Goal: Task Accomplishment & Management: Use online tool/utility

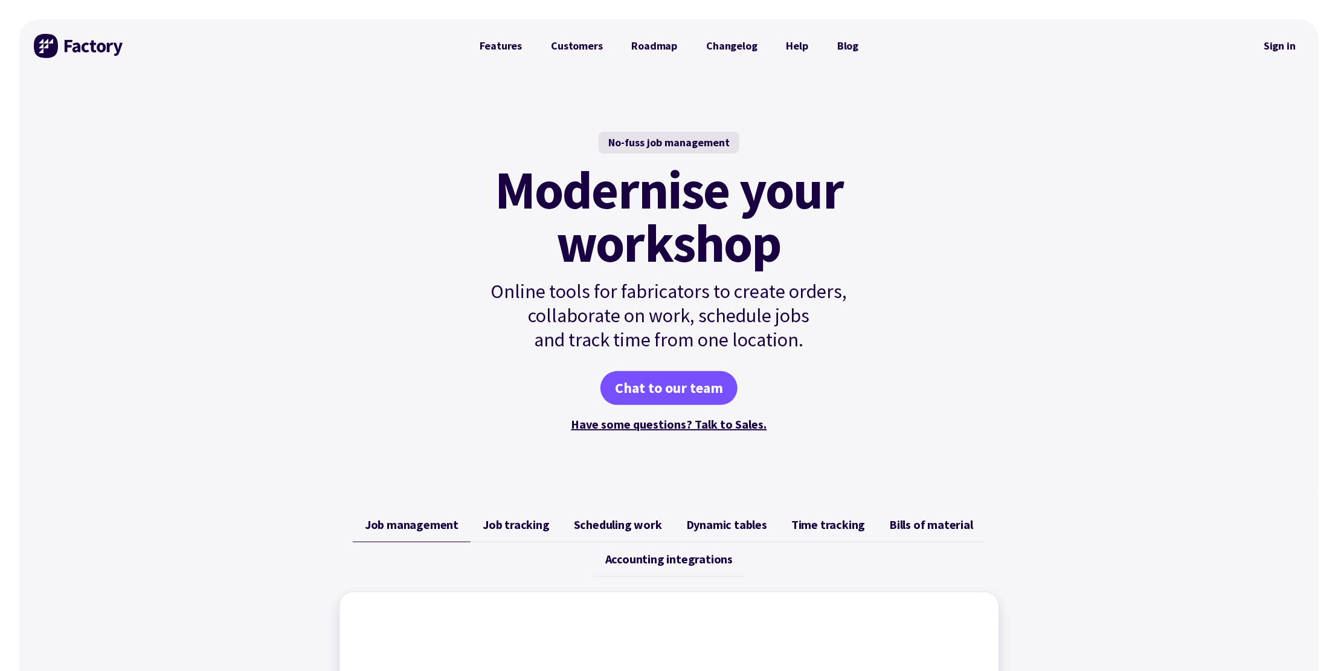
click at [963, 216] on div "No-fuss job management Modernise your workshop Online tools for fabricators to …" at bounding box center [669, 283] width 1300 height 421
click at [250, 126] on div "No-fuss job management Modernise your workshop Online tools for fabricators to …" at bounding box center [669, 283] width 1300 height 421
click at [301, 309] on div "No-fuss job management Modernise your workshop Online tools for fabricators to …" at bounding box center [669, 283] width 1300 height 421
click at [1282, 44] on link "Sign in" at bounding box center [1280, 46] width 49 height 28
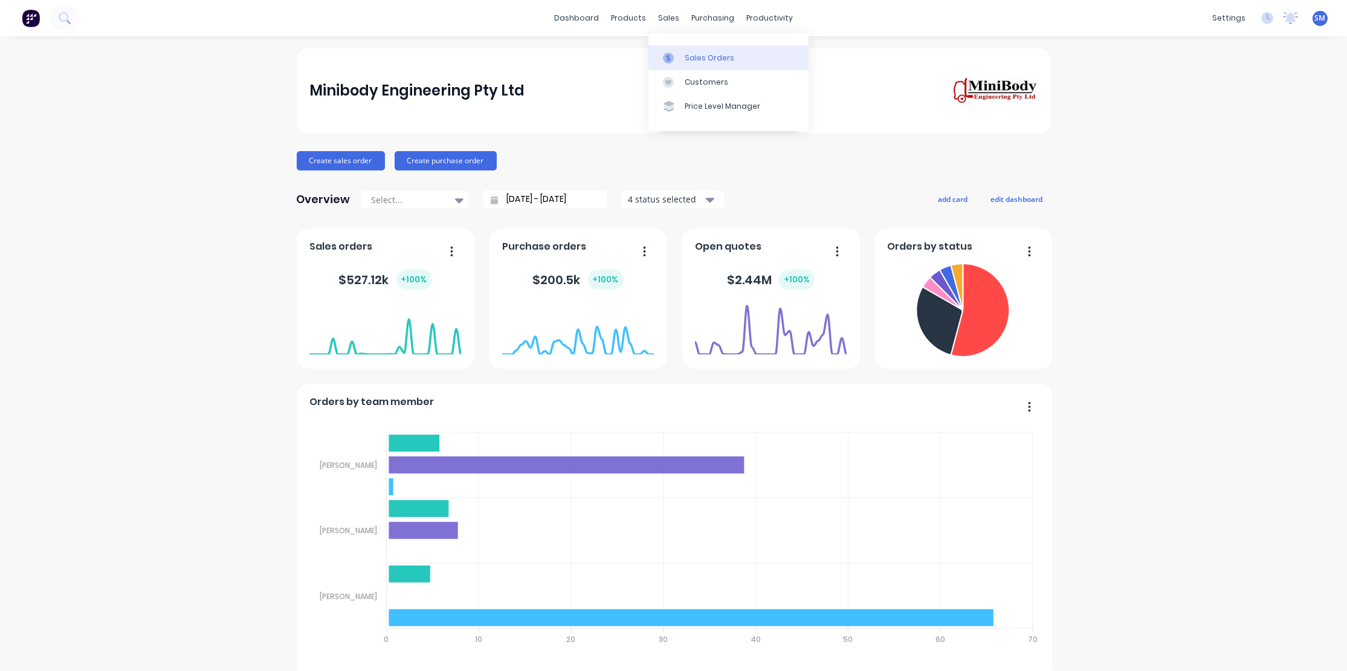
click at [712, 54] on div "Sales Orders" at bounding box center [710, 58] width 50 height 11
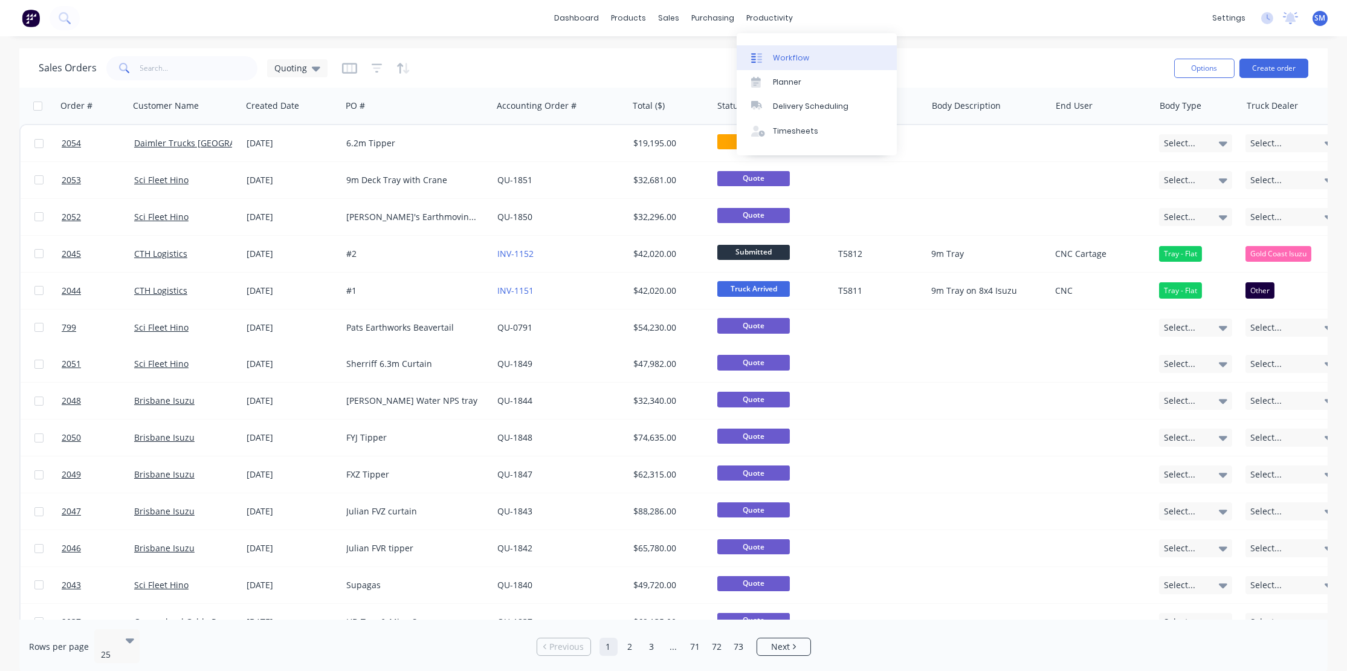
click at [795, 59] on div "Workflow" at bounding box center [791, 58] width 36 height 11
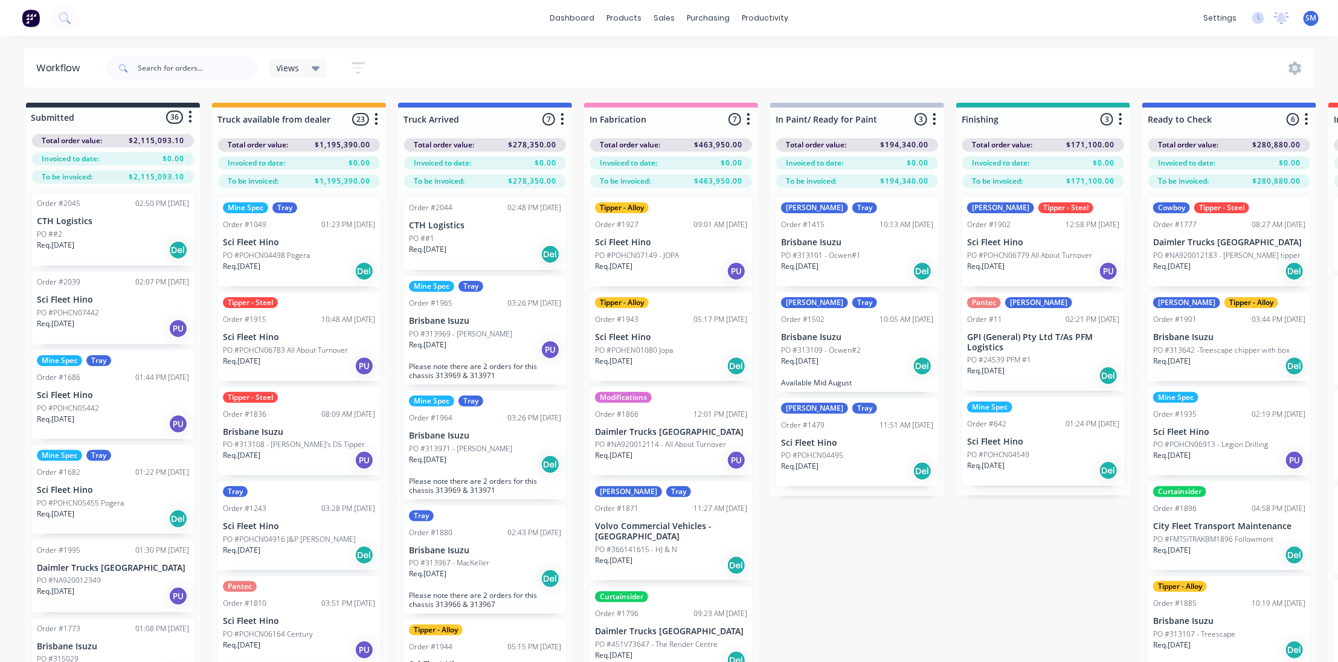
click at [956, 552] on div "Submitted 36 Status colour #273444 hex #273444 Save Cancel Summaries Total orde…" at bounding box center [998, 404] width 2015 height 602
click at [909, 564] on div "Submitted 36 Status colour #273444 hex #273444 Save Cancel Summaries Total orde…" at bounding box center [998, 404] width 2015 height 602
click at [1033, 554] on div "Submitted 36 Status colour #273444 hex #273444 Save Cancel Summaries Total orde…" at bounding box center [998, 404] width 2015 height 602
click at [978, 549] on div "Submitted 36 Status colour #273444 hex #273444 Save Cancel Summaries Total orde…" at bounding box center [998, 404] width 2015 height 602
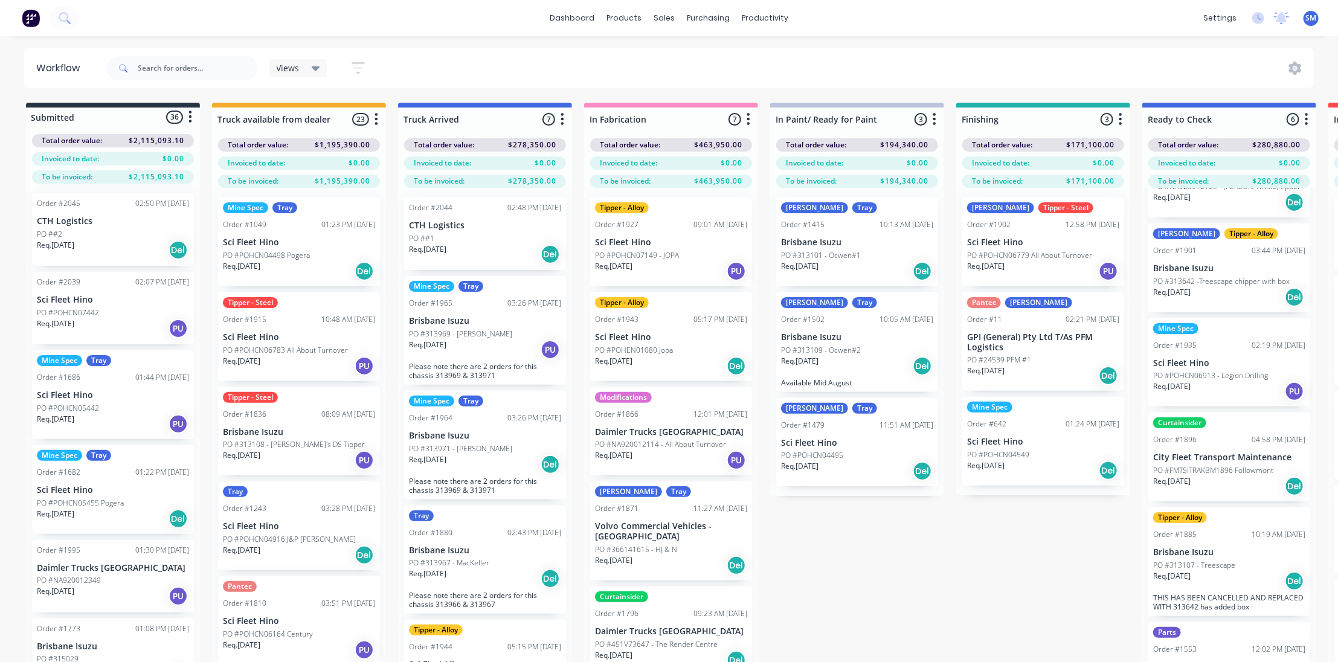
scroll to position [76, 0]
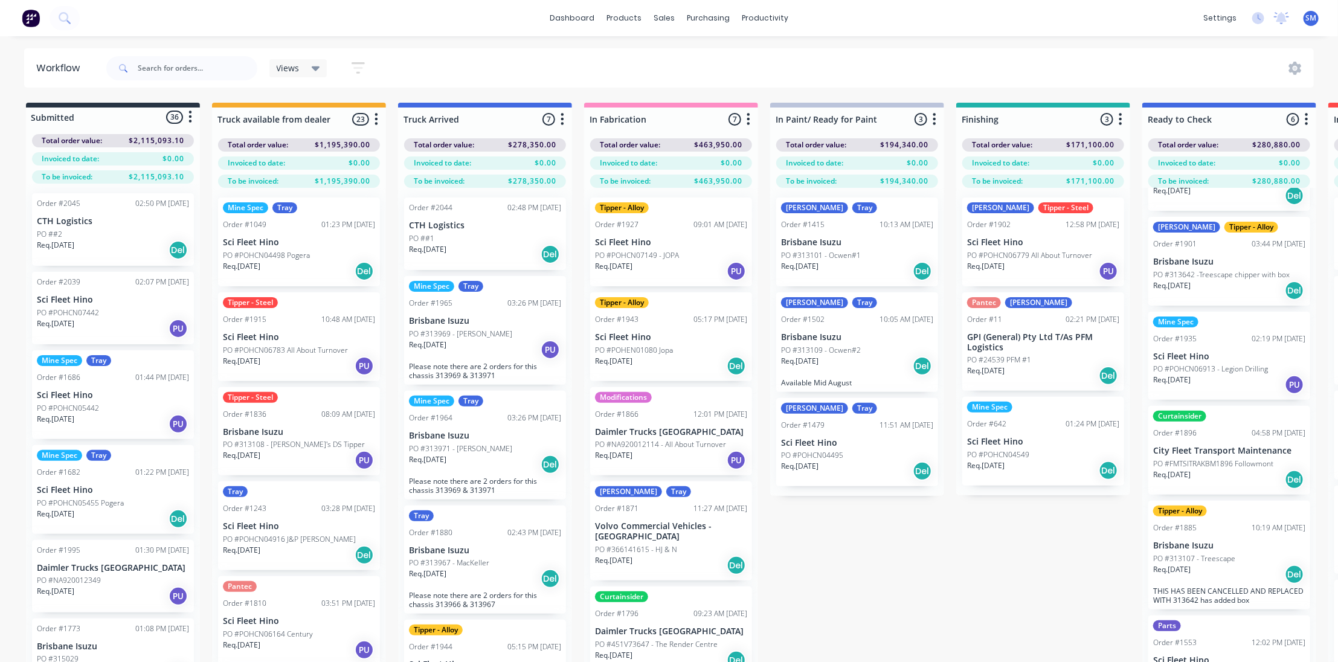
click at [1210, 547] on p "Brisbane Isuzu" at bounding box center [1230, 546] width 152 height 10
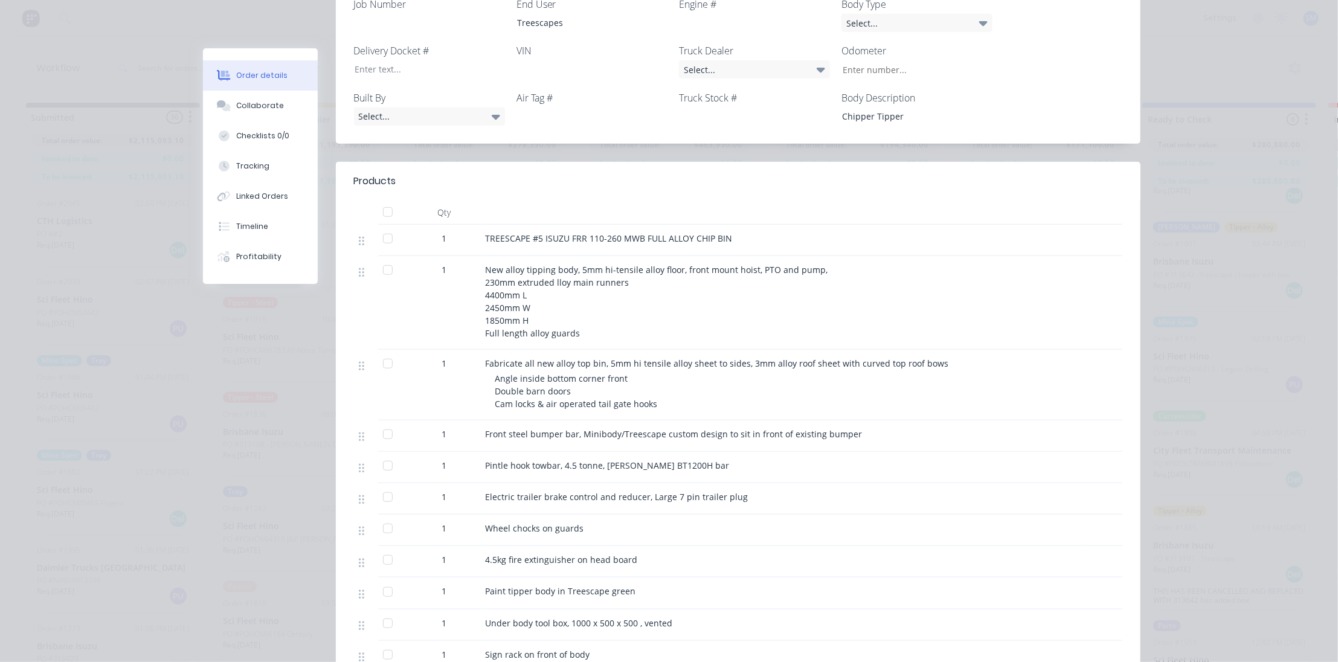
scroll to position [79, 0]
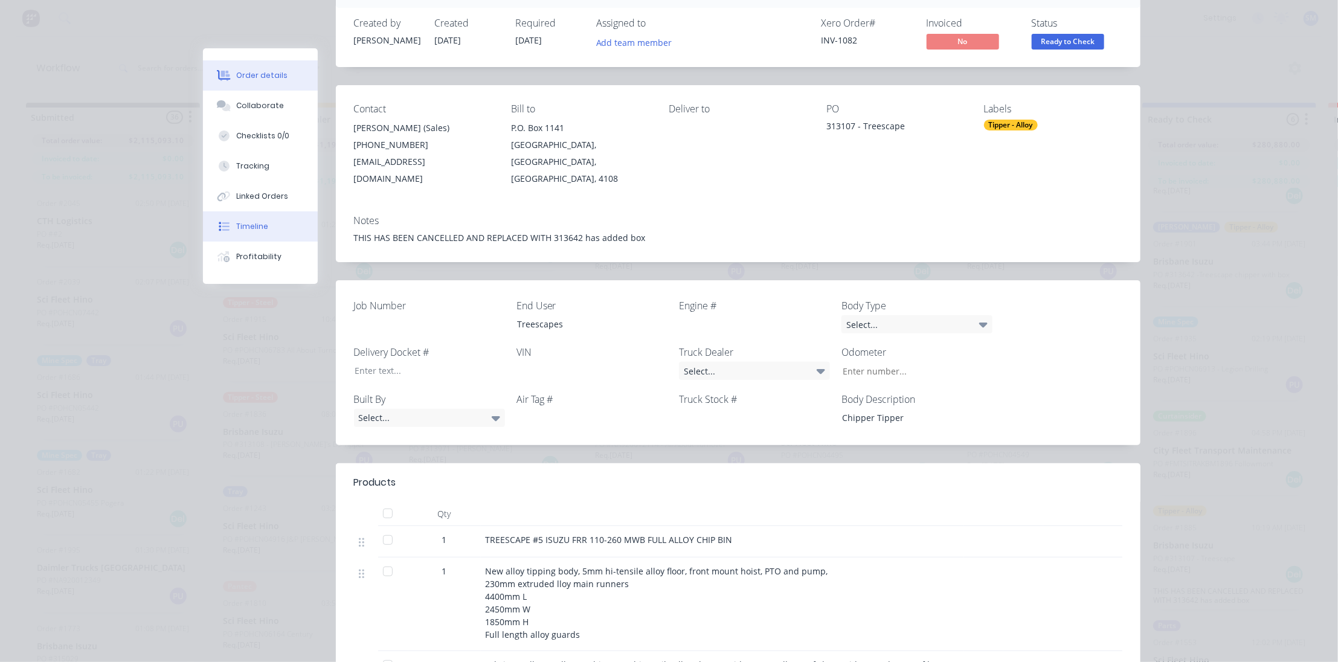
click at [248, 219] on button "Timeline" at bounding box center [260, 226] width 115 height 30
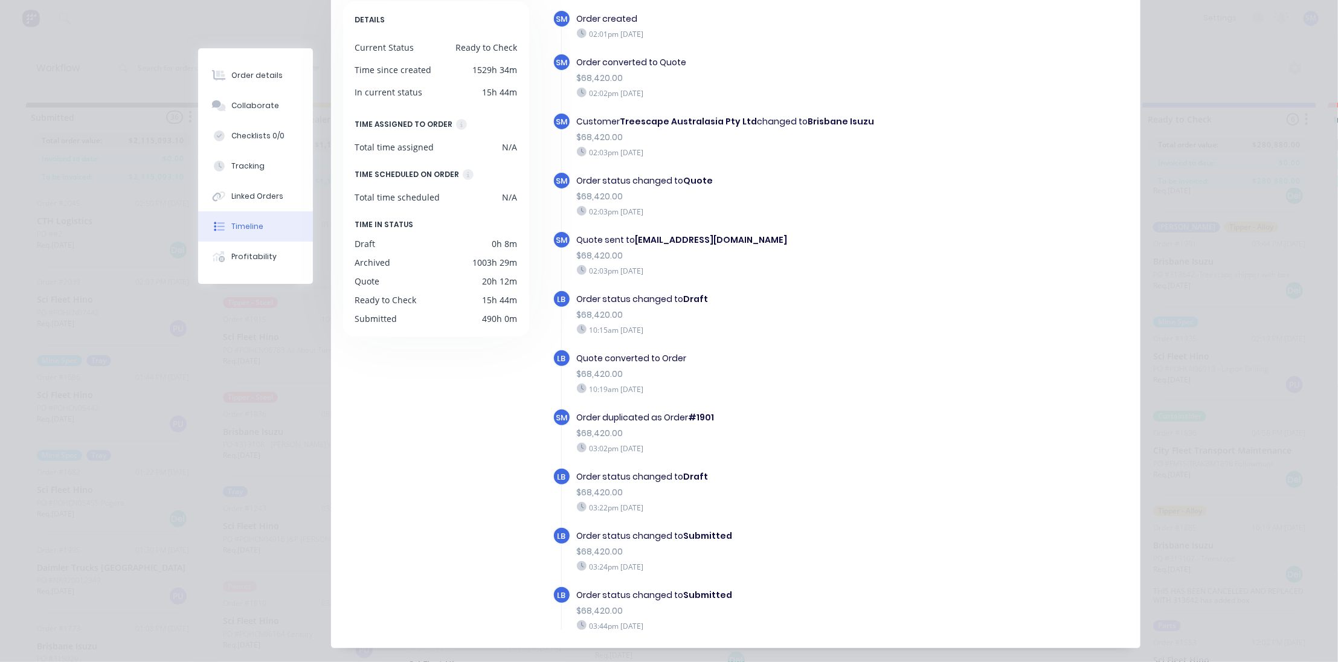
scroll to position [0, 0]
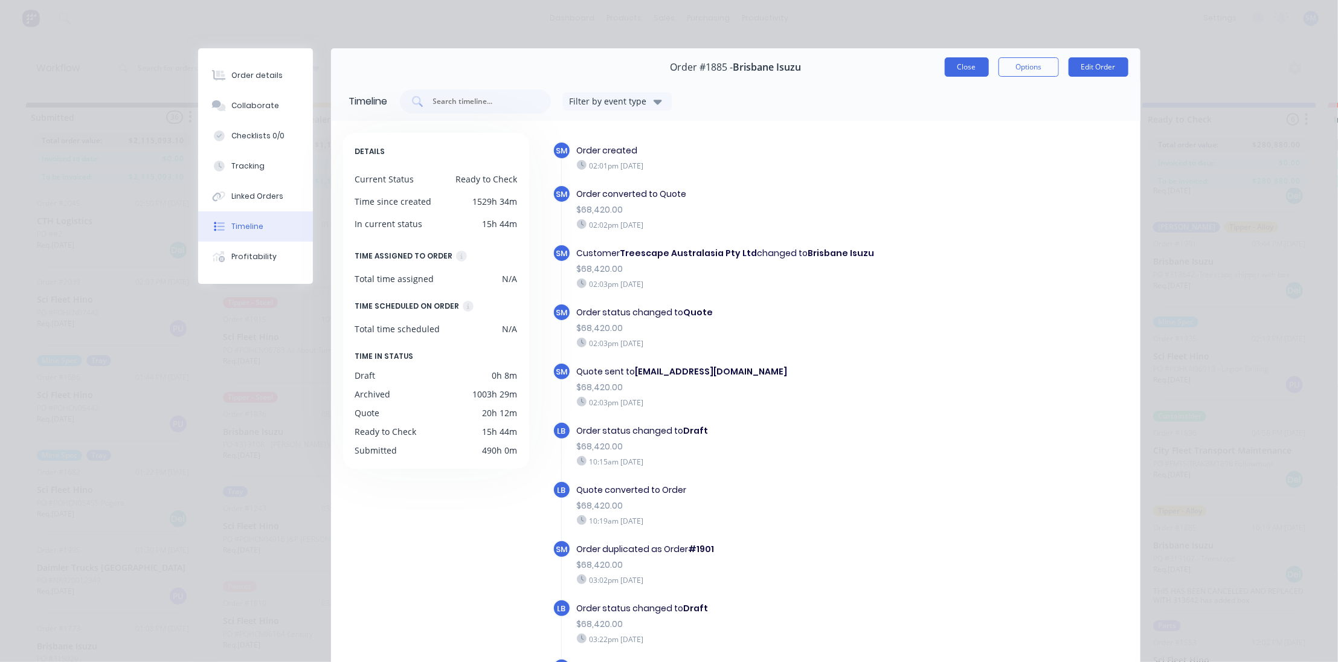
click at [969, 60] on button "Close" at bounding box center [967, 66] width 44 height 19
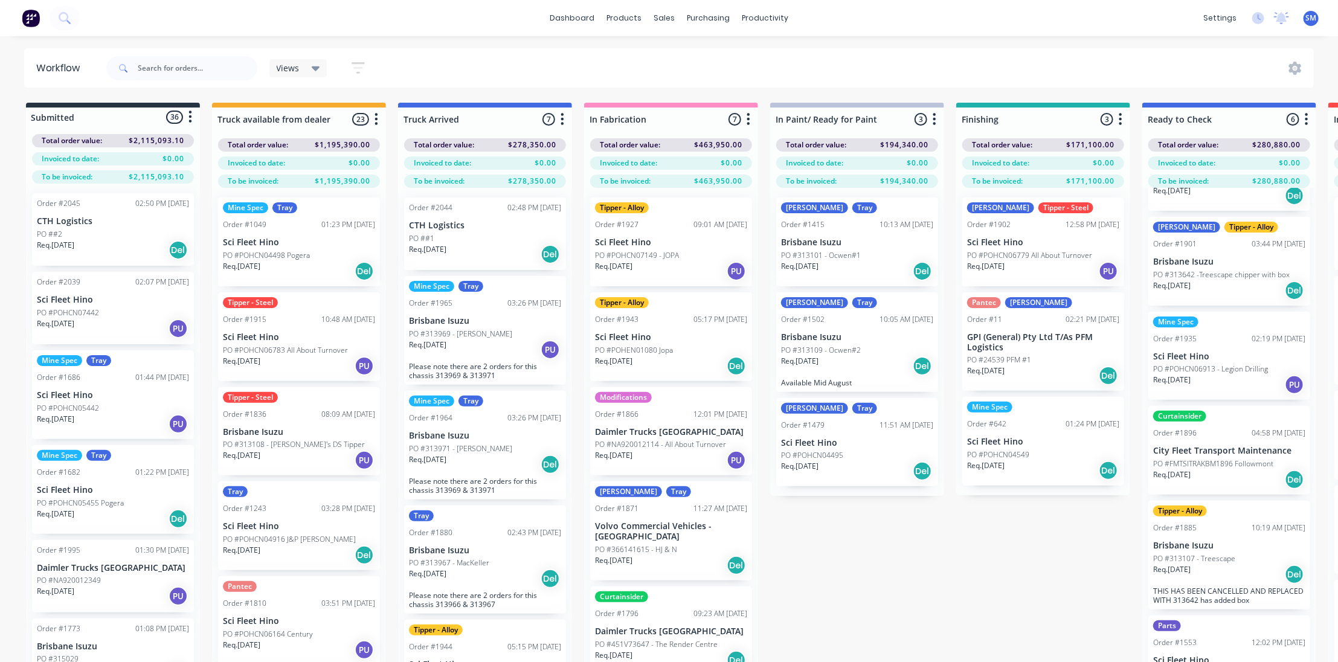
click at [933, 590] on div "Submitted 36 Status colour #273444 hex #273444 Save Cancel Summaries Total orde…" at bounding box center [998, 404] width 2015 height 602
click at [1011, 564] on div "Submitted 36 Status colour #273444 hex #273444 Save Cancel Summaries Total orde…" at bounding box center [998, 404] width 2015 height 602
click at [492, 63] on div "Views Save new view None (Default) edit Show/Hide statuses Show line item cards…" at bounding box center [709, 68] width 1211 height 36
click at [706, 56] on div "Sales Orders" at bounding box center [710, 58] width 50 height 11
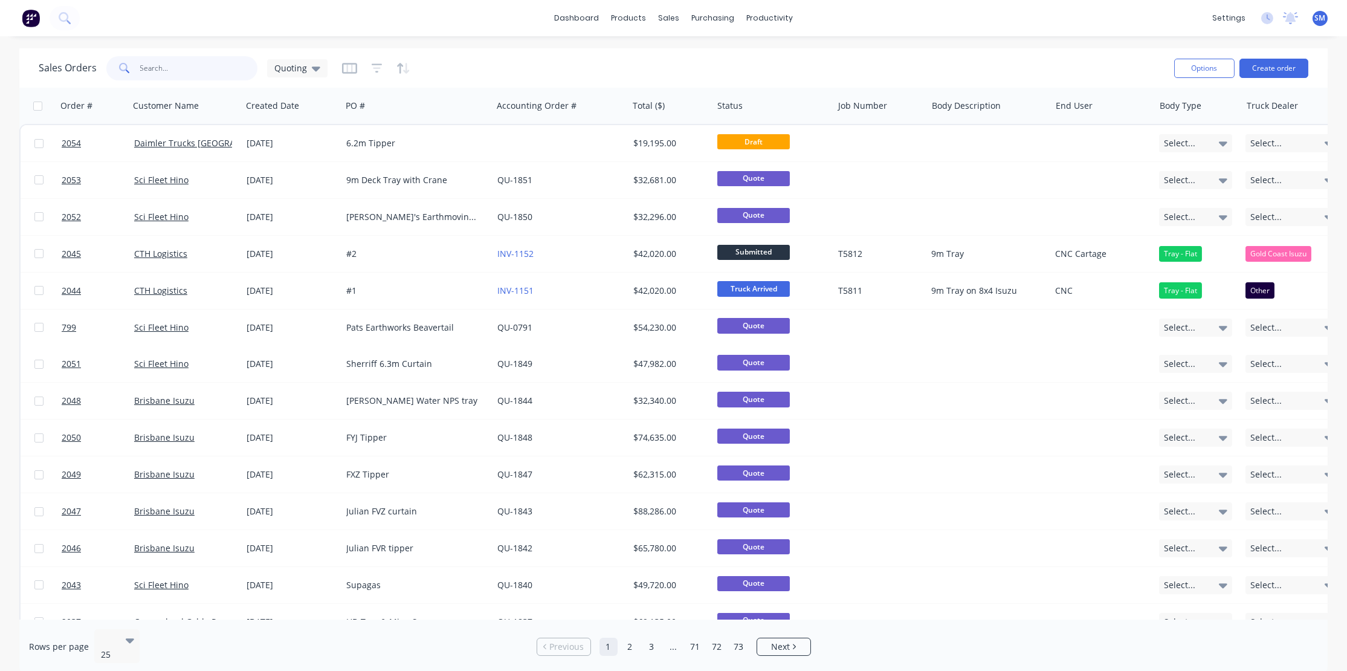
click at [165, 67] on input "text" at bounding box center [199, 68] width 118 height 24
click at [410, 18] on div "dashboard products sales purchasing productivity dashboard products Product Cat…" at bounding box center [673, 18] width 1347 height 36
click at [983, 6] on div "dashboard products sales purchasing productivity dashboard products Product Cat…" at bounding box center [673, 18] width 1347 height 36
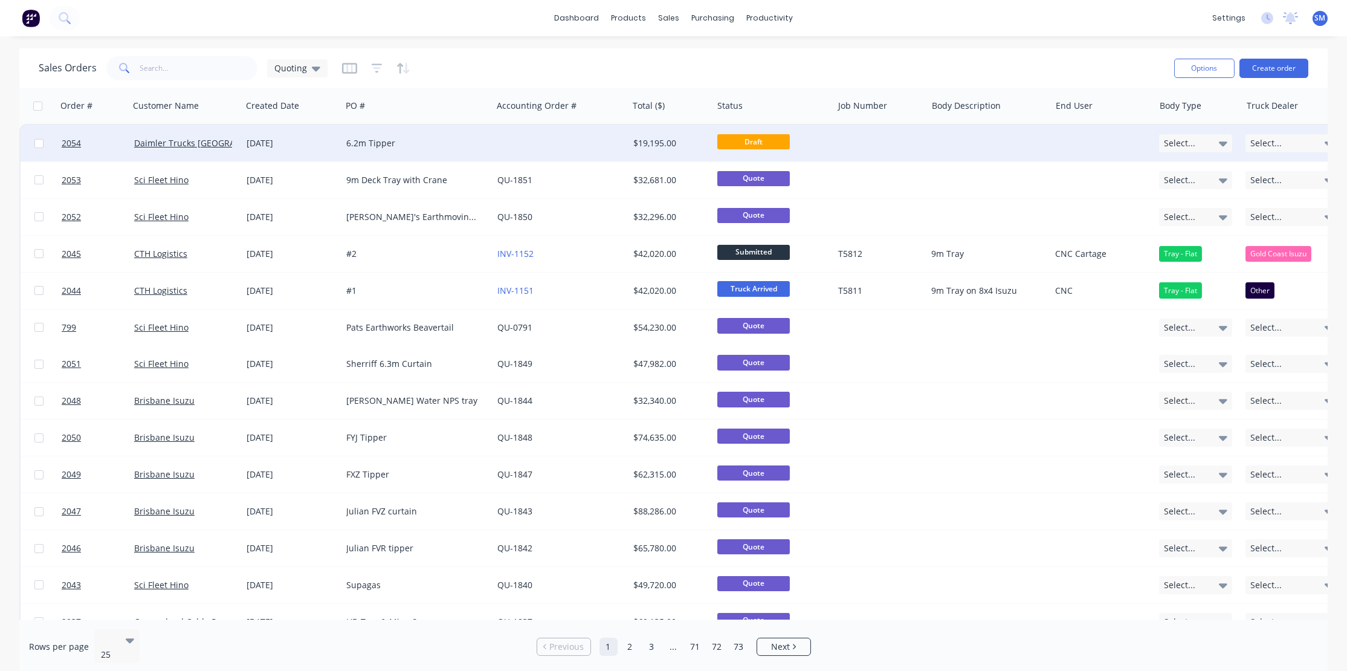
click at [376, 140] on div "6.2m Tipper" at bounding box center [413, 143] width 134 height 12
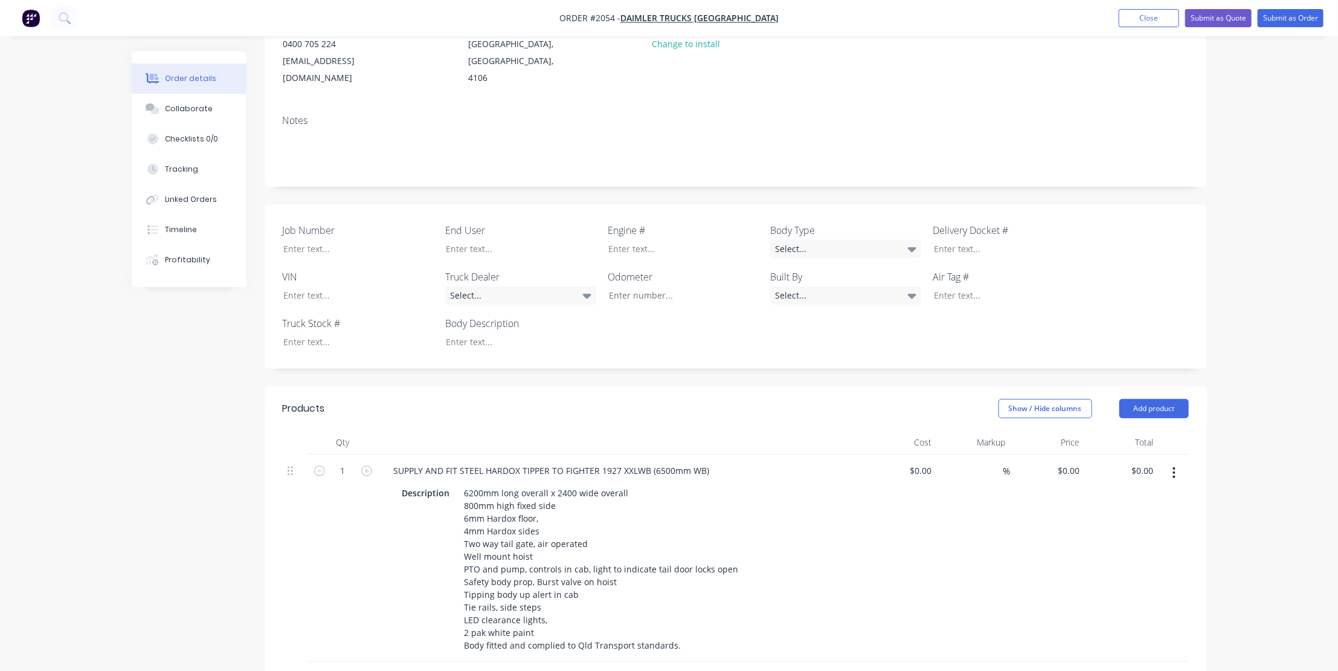
scroll to position [329, 0]
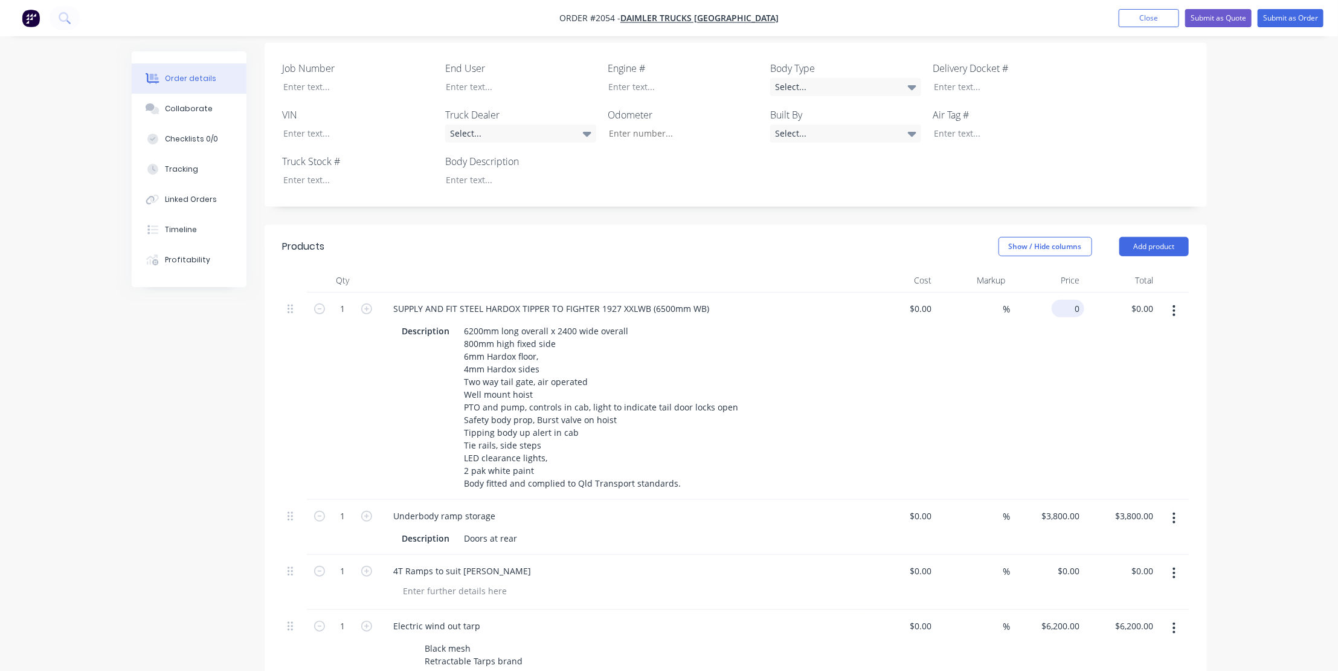
click at [1074, 300] on input "0" at bounding box center [1071, 309] width 28 height 18
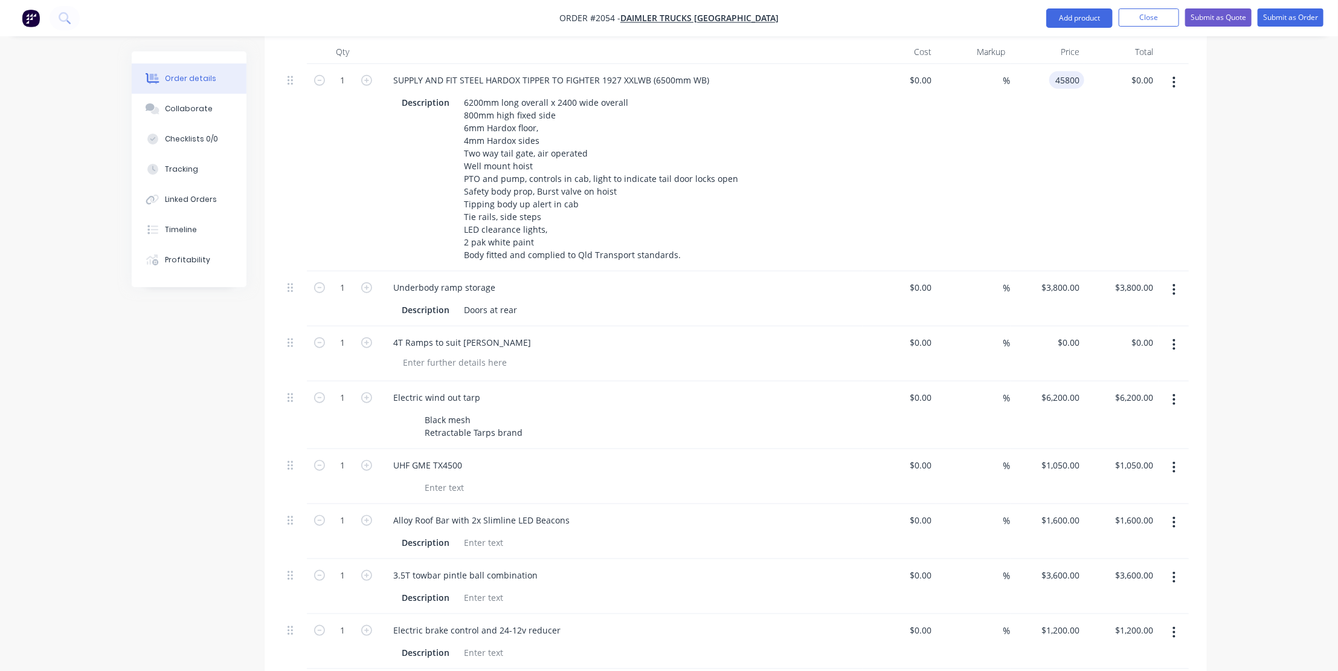
scroll to position [604, 0]
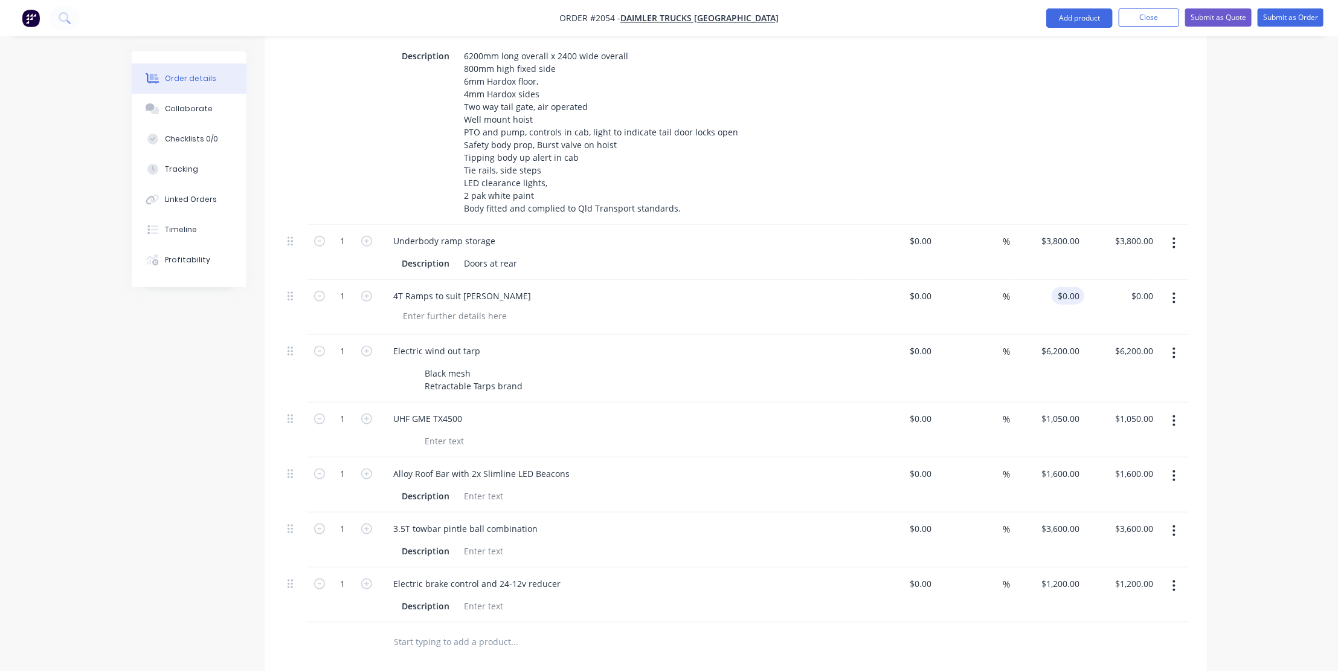
click at [1067, 287] on div "$0.00 $0.00" at bounding box center [1068, 296] width 33 height 18
type input "$45,800.00"
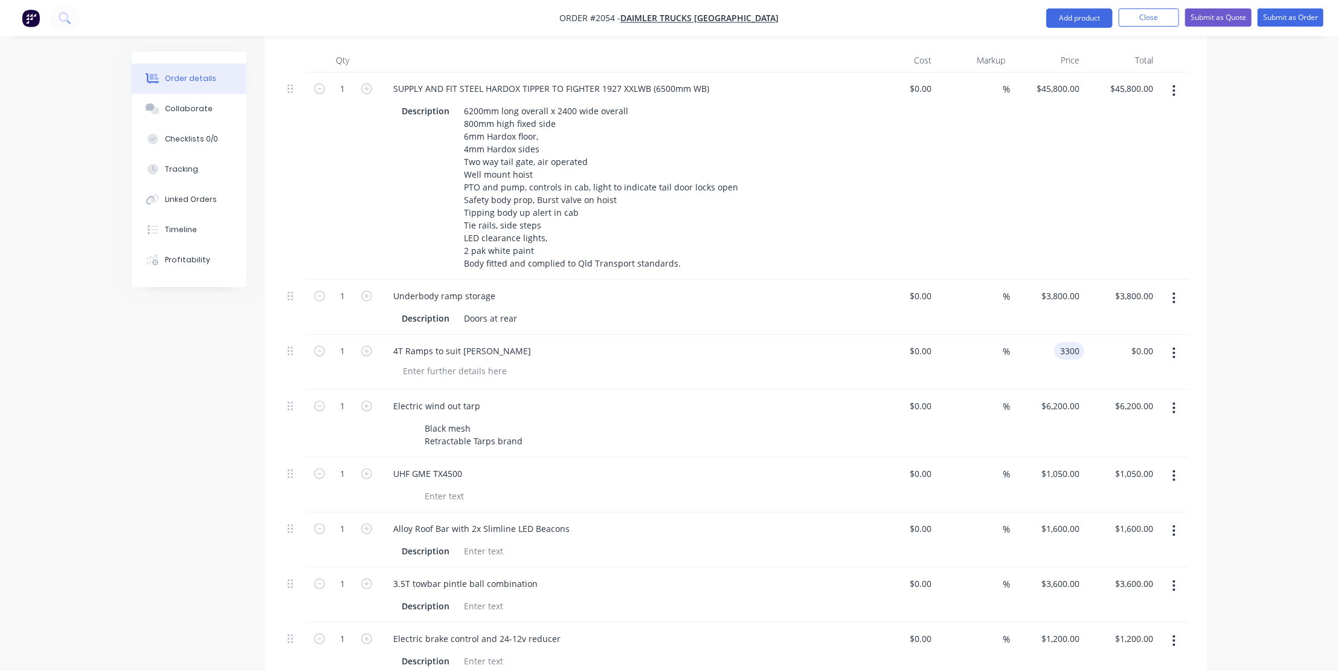
scroll to position [439, 0]
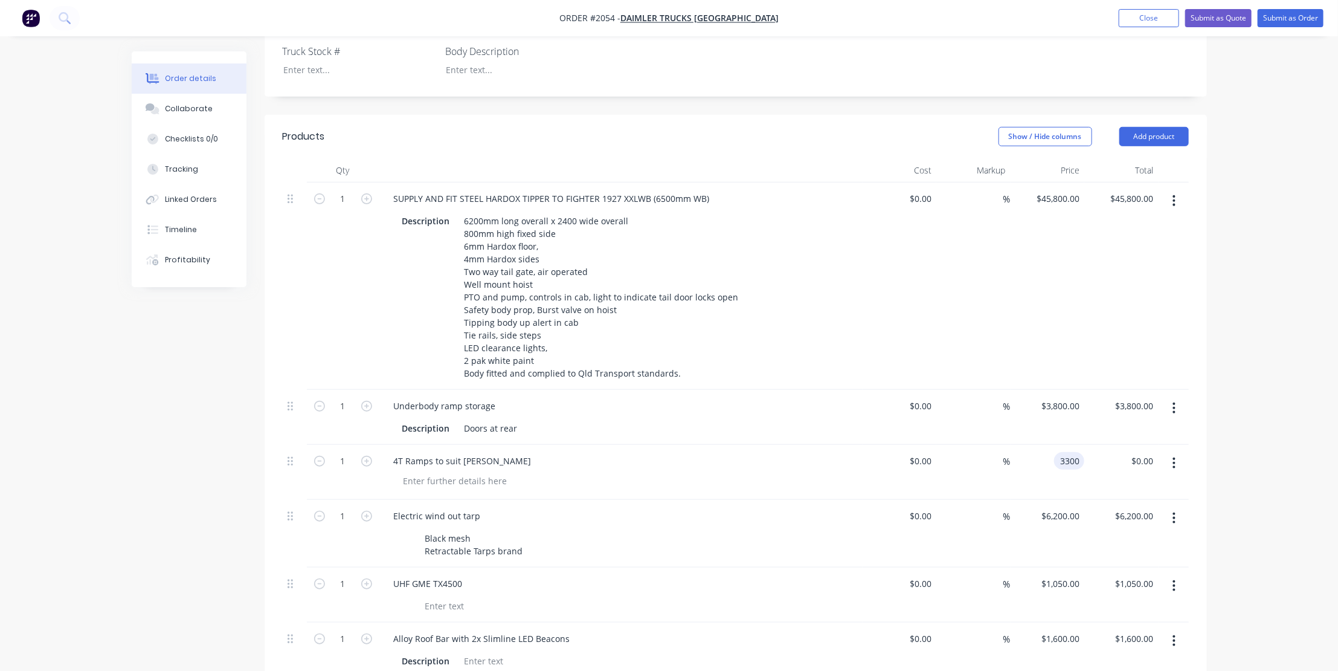
type input "3300"
click at [1053, 390] on div "$3,800.00 $3,800.00" at bounding box center [1048, 417] width 74 height 55
type input "3800"
type input "$3,300.00"
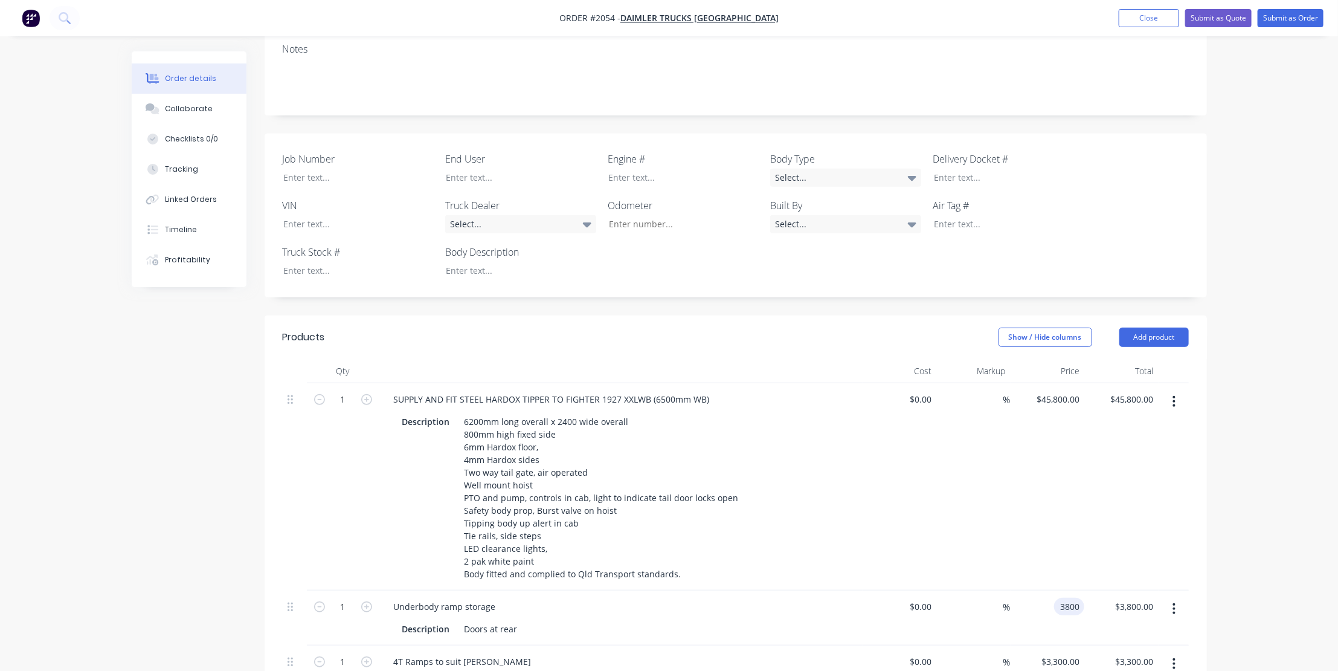
scroll to position [164, 0]
